Goal: Task Accomplishment & Management: Use online tool/utility

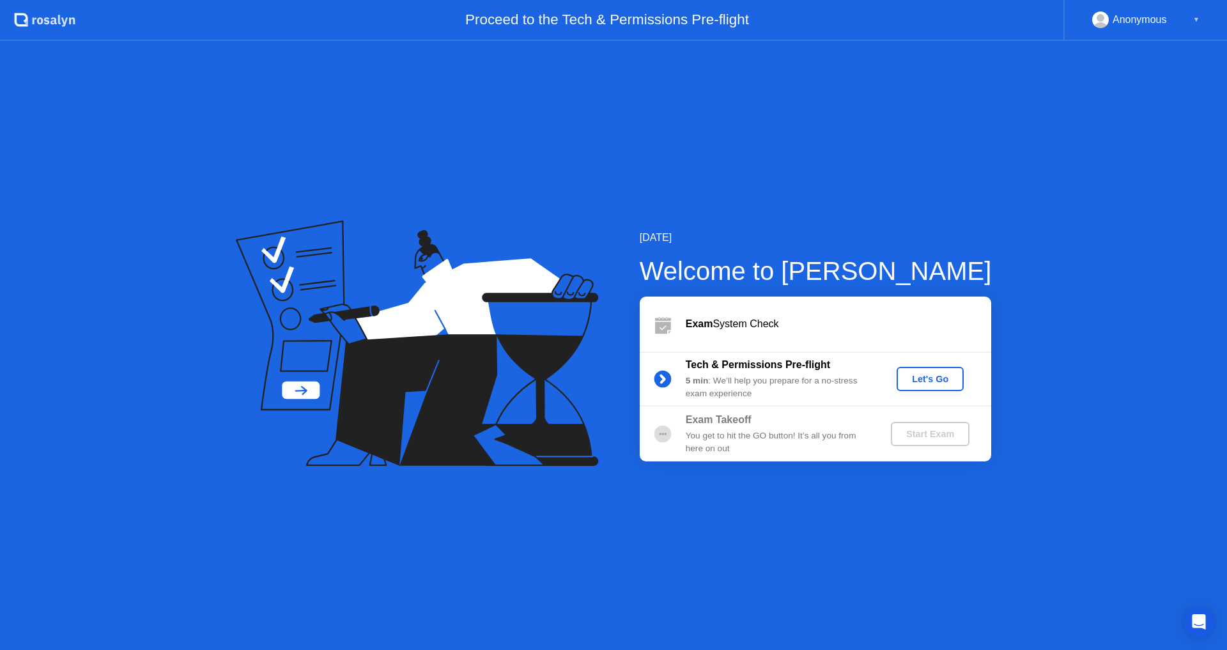
click at [926, 386] on button "Let's Go" at bounding box center [930, 379] width 67 height 24
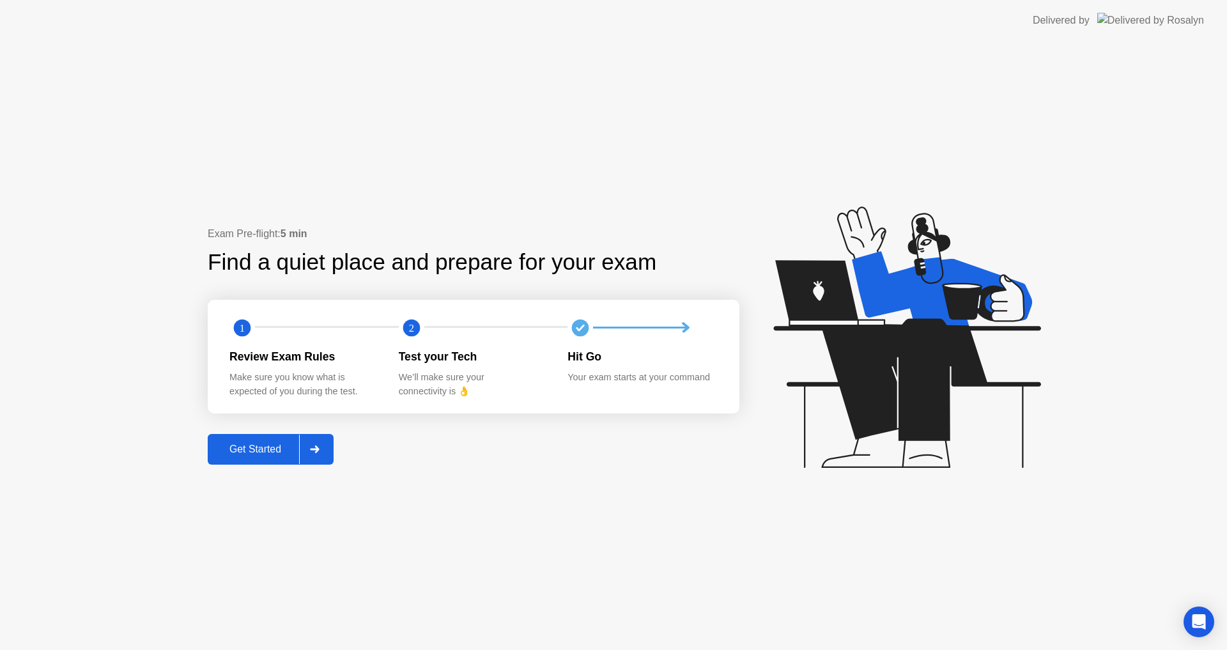
click at [256, 444] on div "Get Started" at bounding box center [256, 450] width 88 height 12
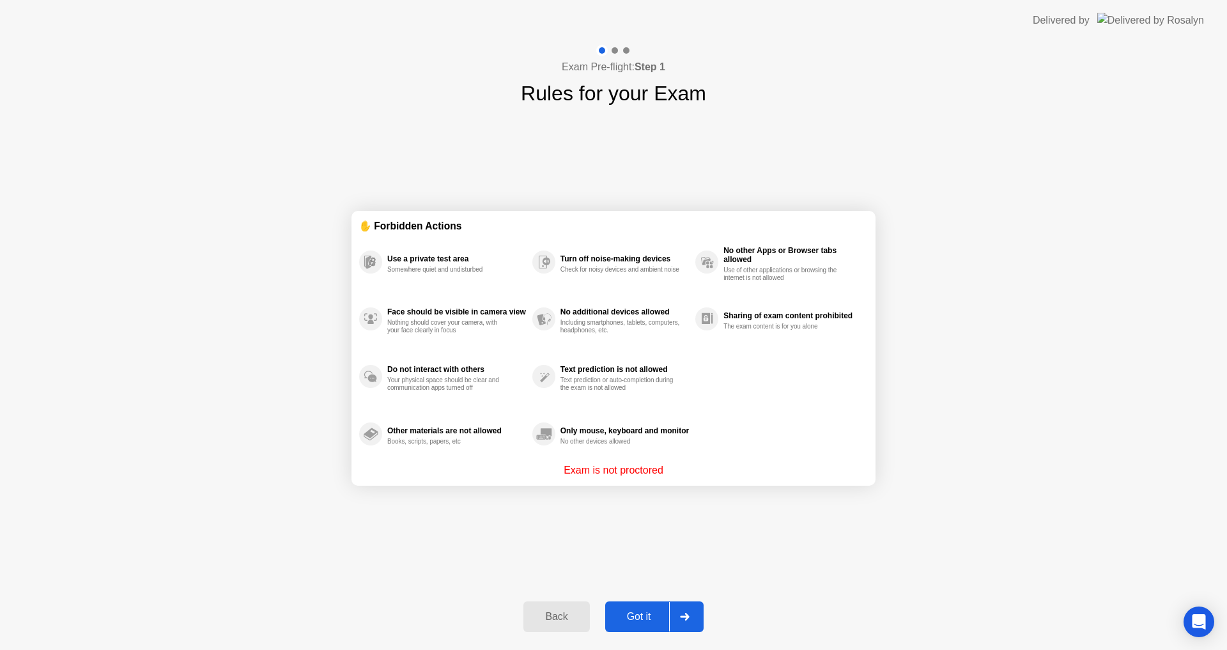
click at [645, 611] on div "Got it" at bounding box center [639, 617] width 60 height 12
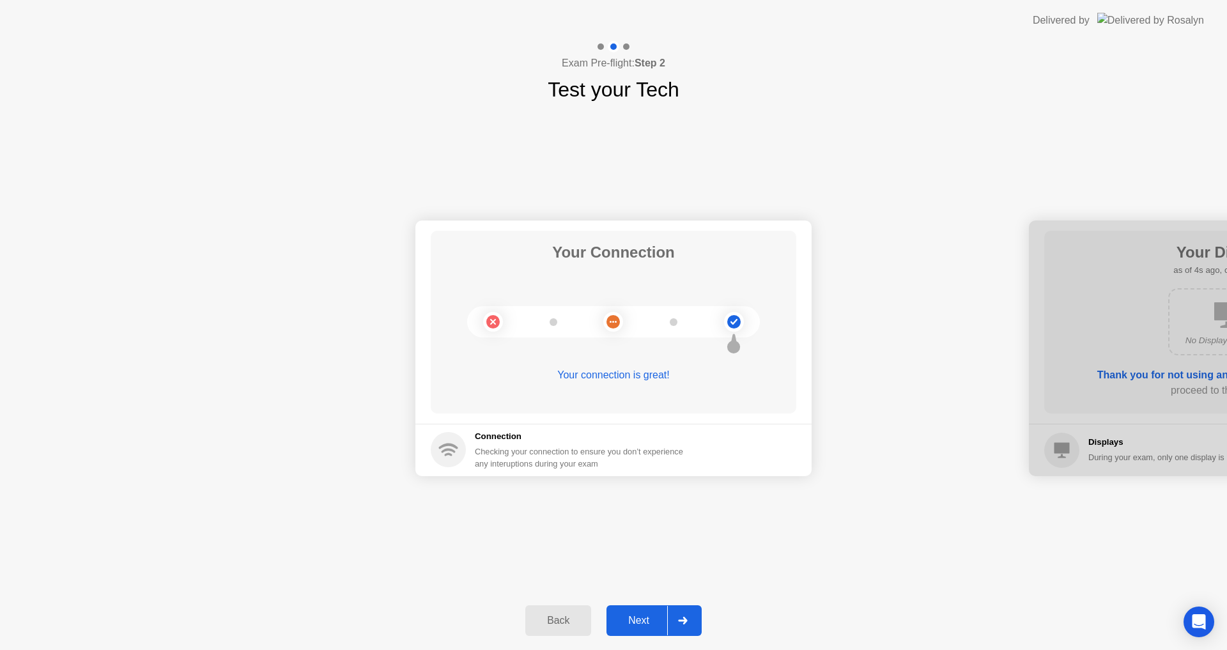
click at [634, 618] on div "Next" at bounding box center [639, 621] width 57 height 12
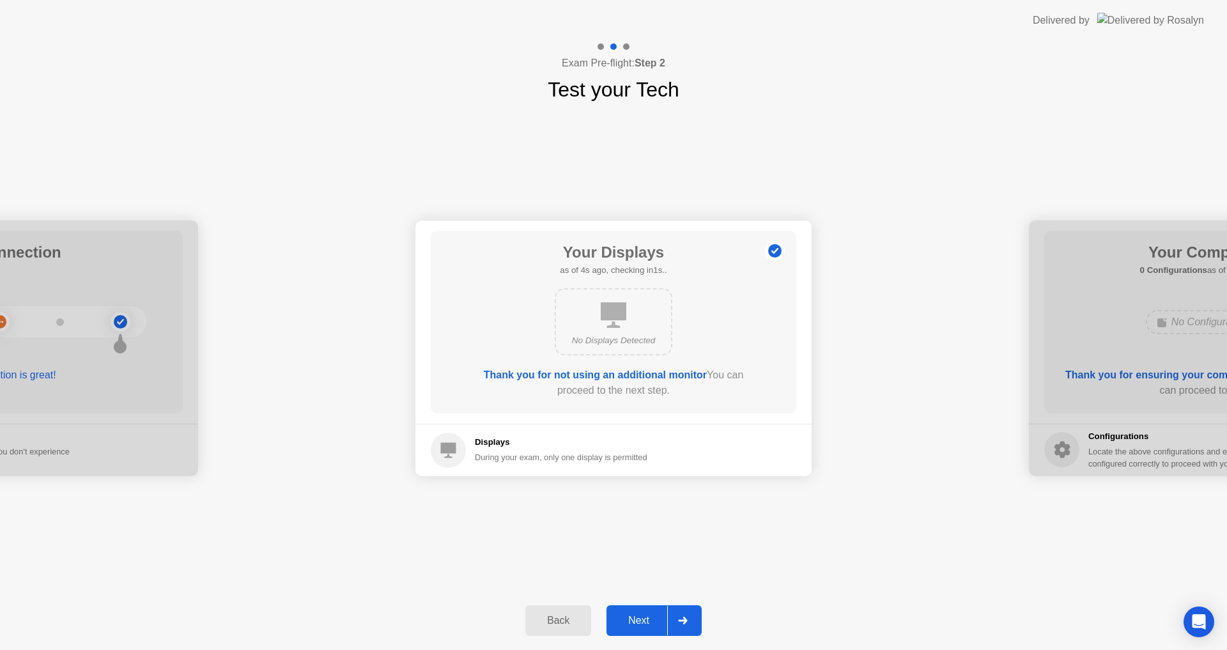
click at [634, 618] on div "Next" at bounding box center [639, 621] width 57 height 12
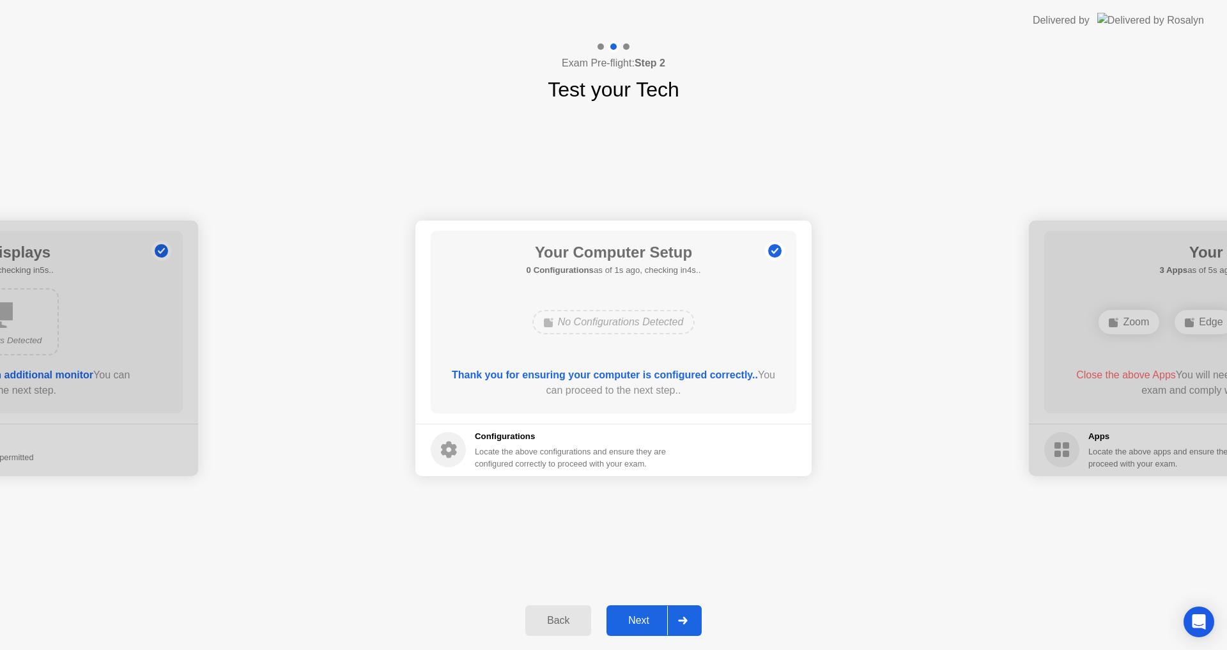
click at [655, 606] on button "Next" at bounding box center [654, 620] width 95 height 31
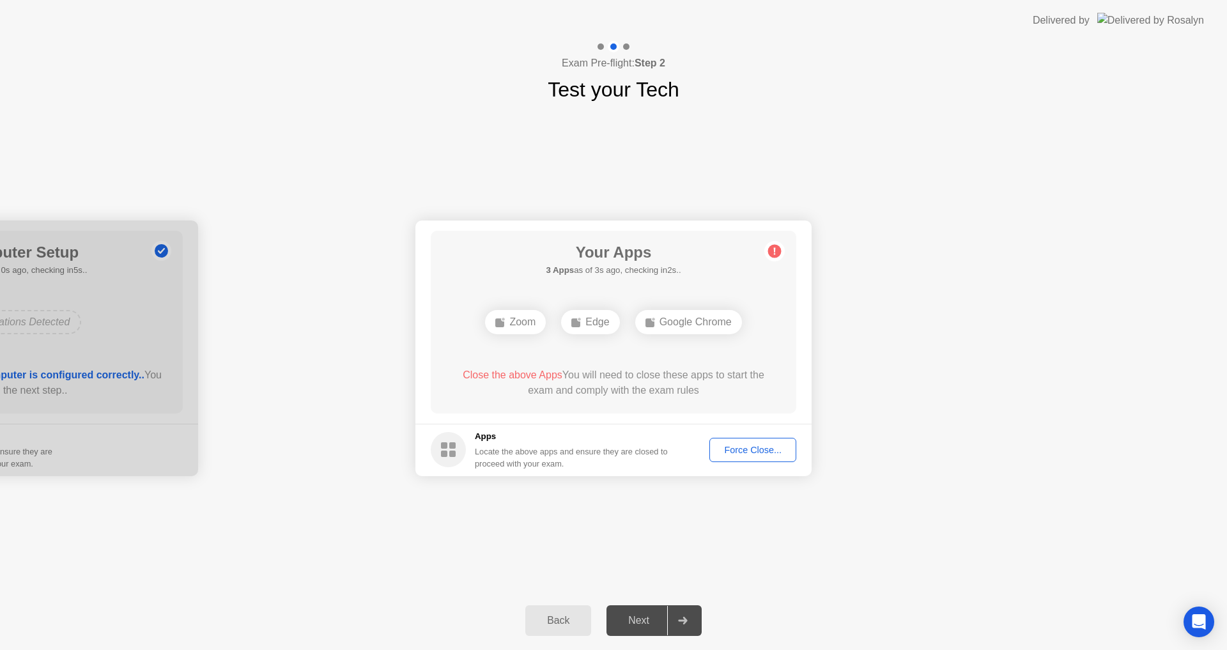
click at [747, 451] on div "Force Close..." at bounding box center [753, 450] width 78 height 10
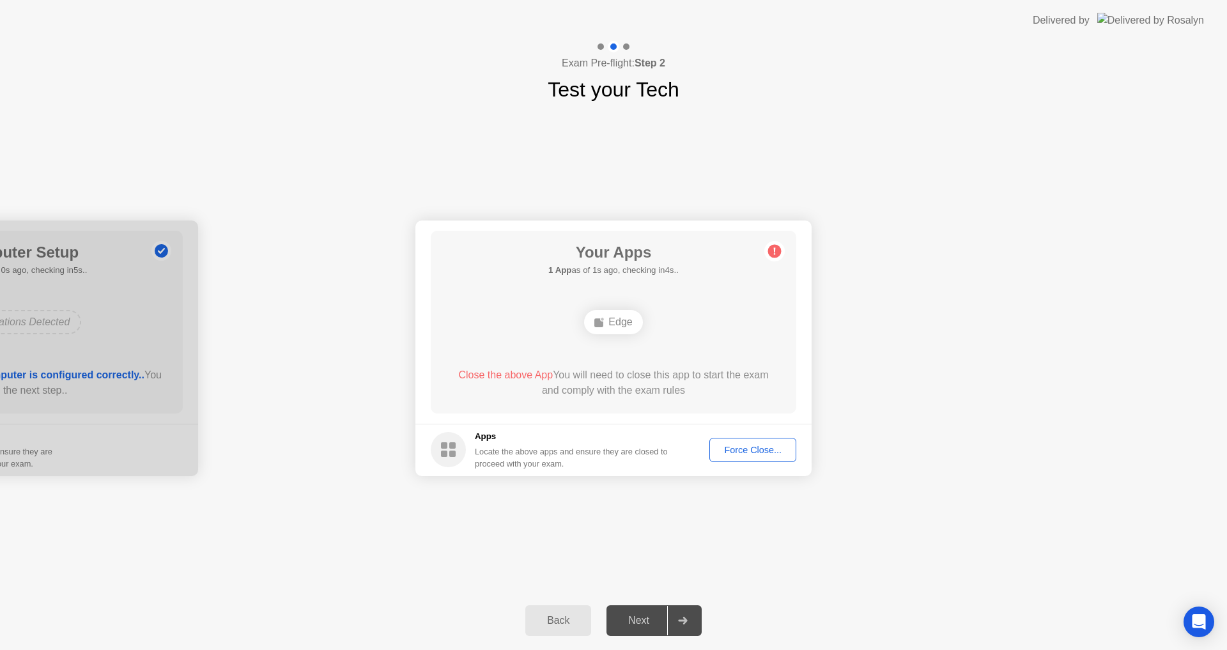
click at [723, 457] on button "Force Close..." at bounding box center [753, 450] width 87 height 24
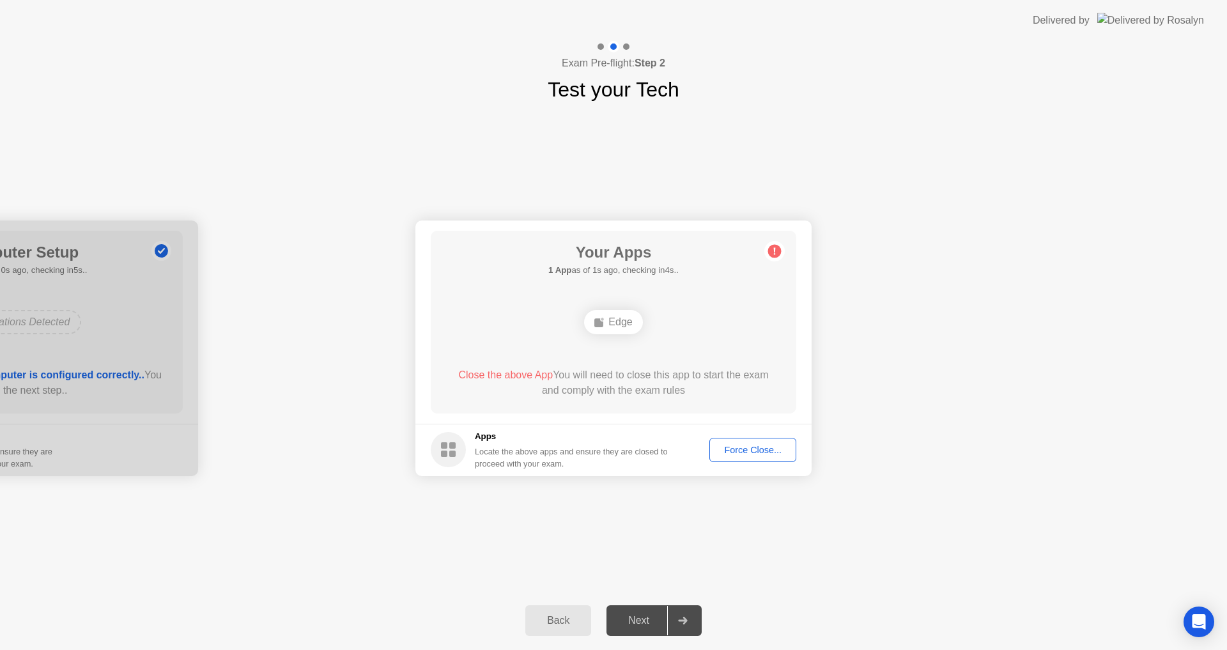
click at [733, 458] on button "Force Close..." at bounding box center [753, 450] width 87 height 24
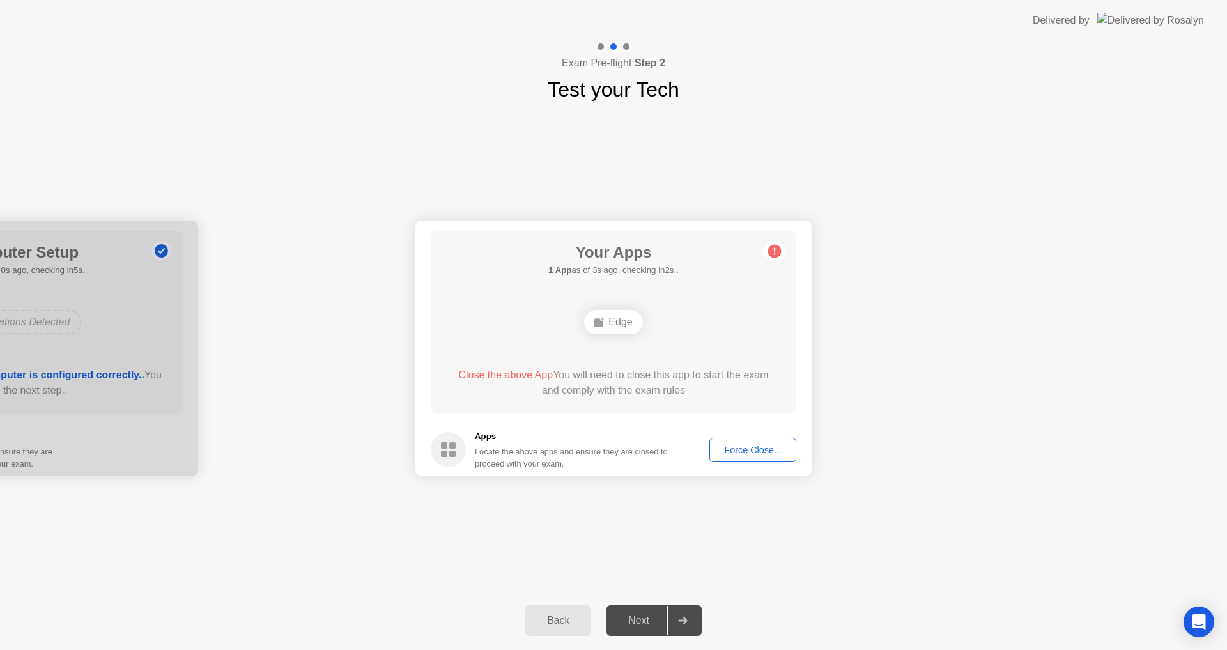
click at [741, 454] on div "Force Close..." at bounding box center [753, 450] width 78 height 10
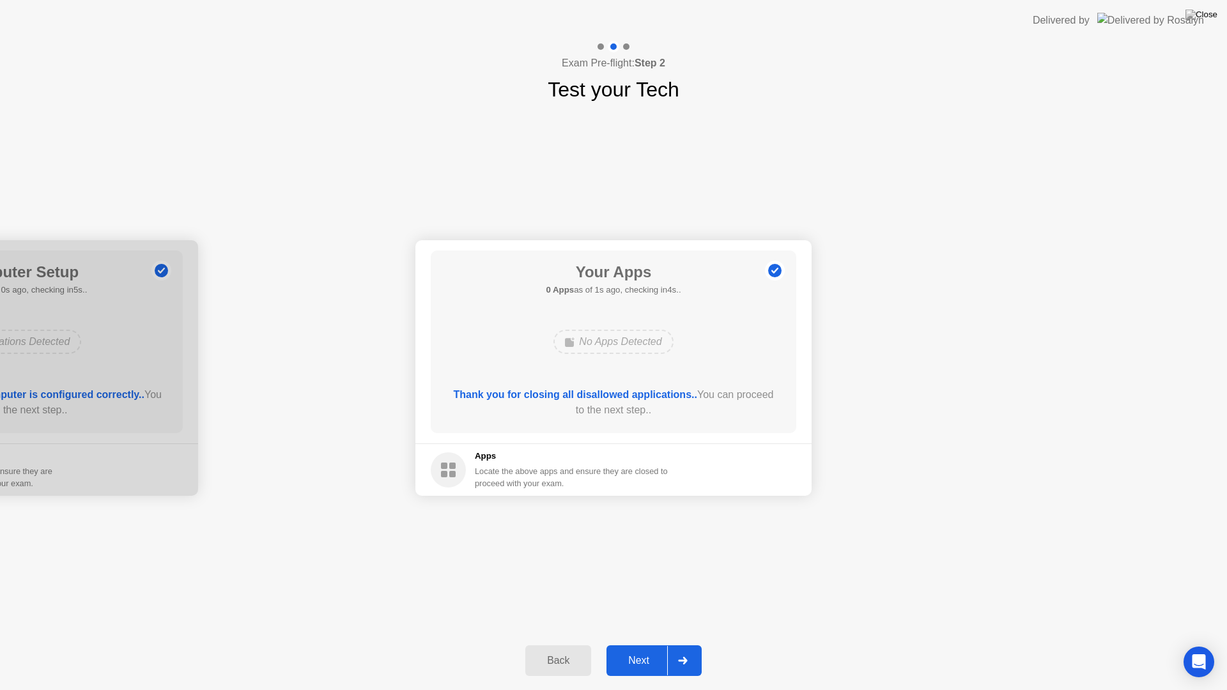
click at [662, 650] on div "Next" at bounding box center [639, 661] width 57 height 12
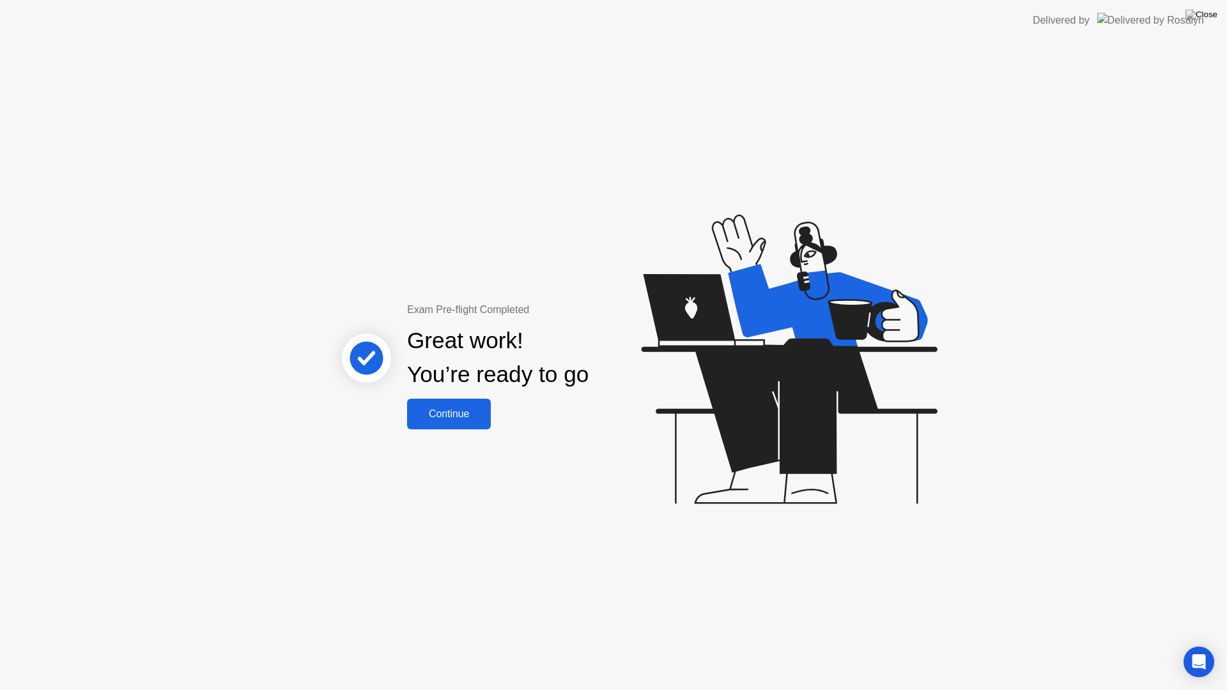
click at [474, 417] on div "Continue" at bounding box center [449, 415] width 76 height 12
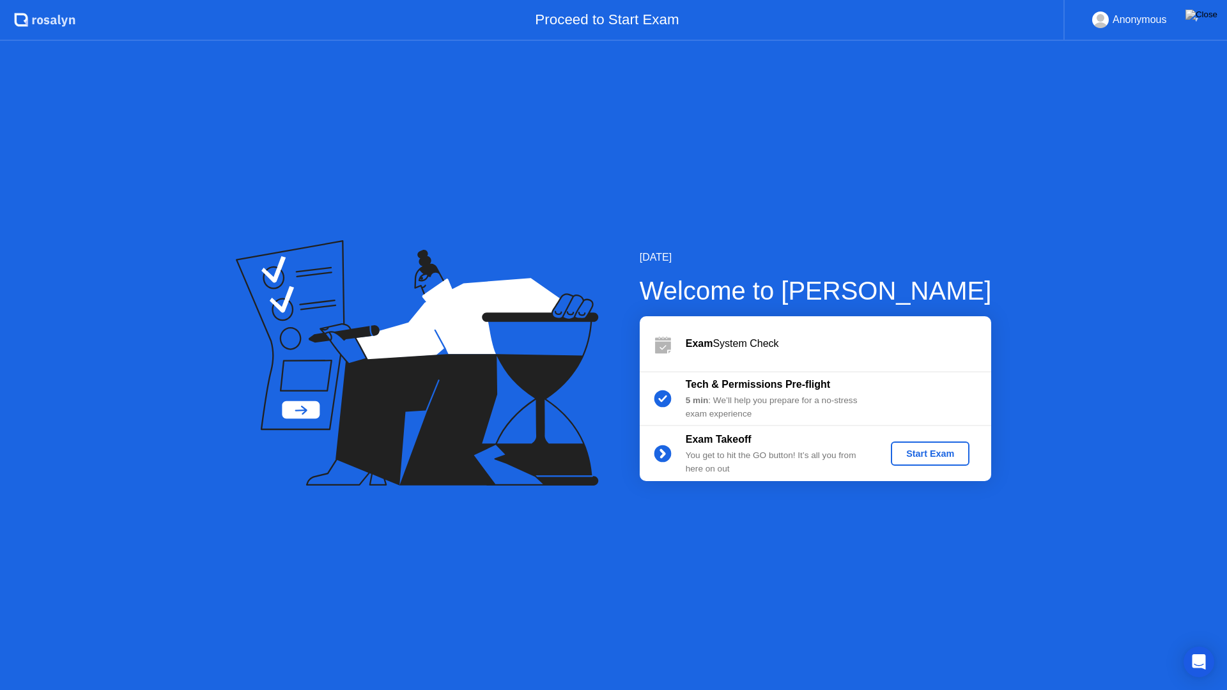
click at [919, 465] on button "Start Exam" at bounding box center [930, 454] width 79 height 24
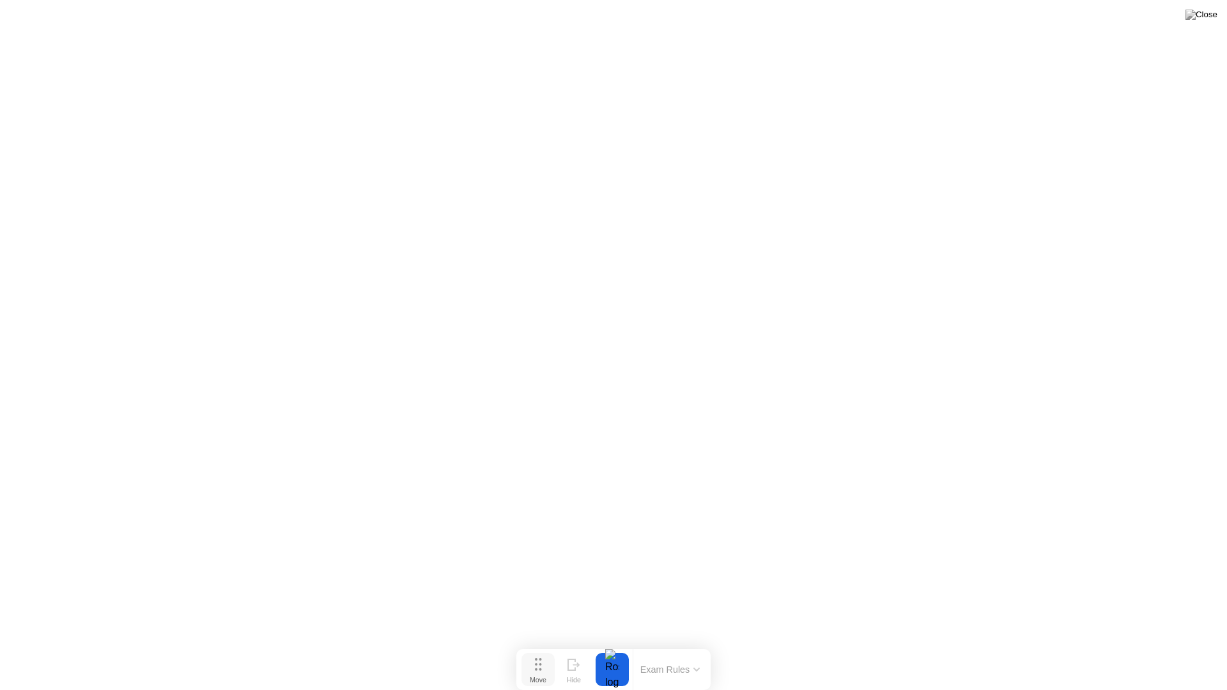
click at [541, 650] on icon at bounding box center [538, 664] width 7 height 13
click at [684, 650] on button "Exam Rules" at bounding box center [671, 670] width 68 height 12
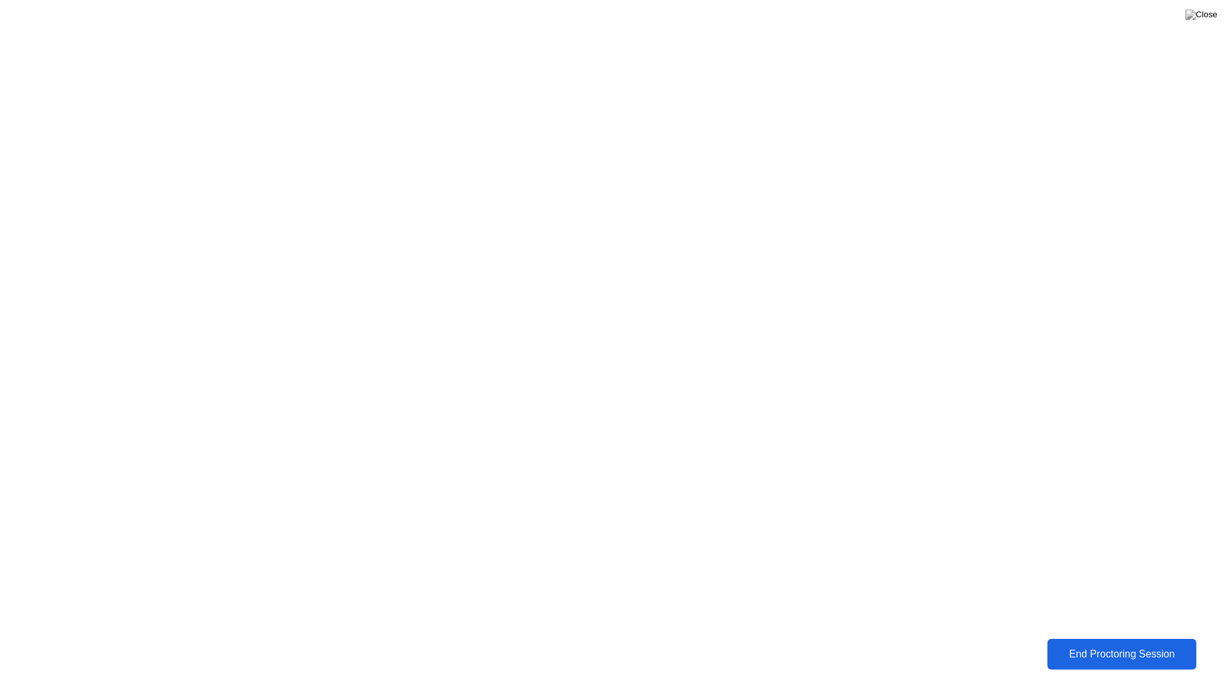
click at [1059, 650] on div "End Proctoring Session" at bounding box center [1123, 655] width 142 height 12
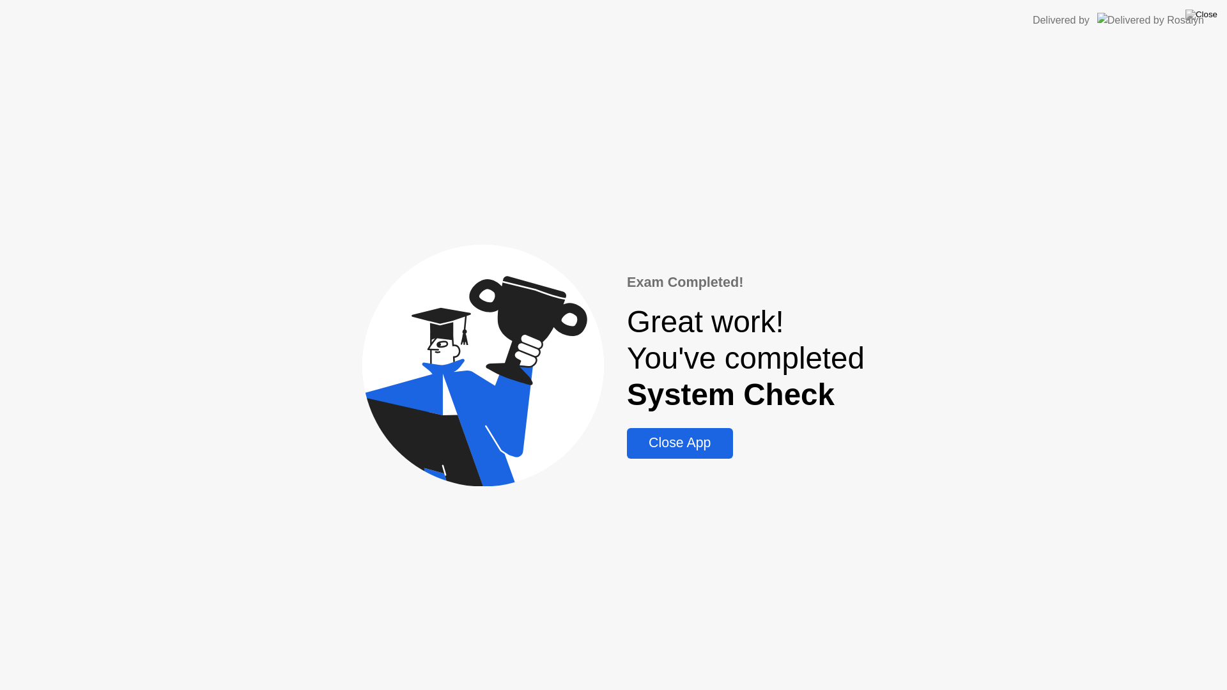
click at [674, 439] on div "Close App" at bounding box center [680, 443] width 98 height 16
